Goal: Information Seeking & Learning: Learn about a topic

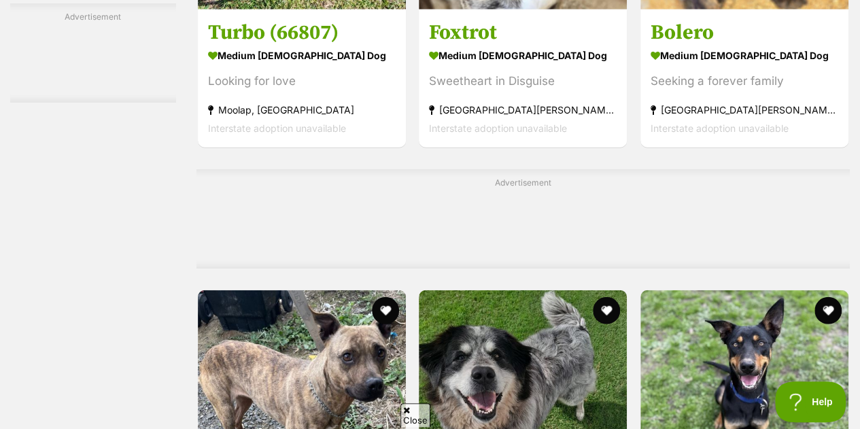
scroll to position [7112, 0]
